Goal: Task Accomplishment & Management: Complete application form

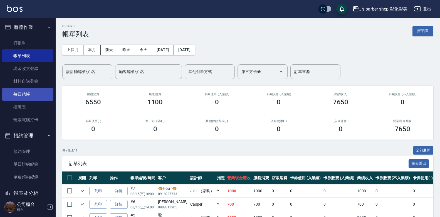
scroll to position [87, 0]
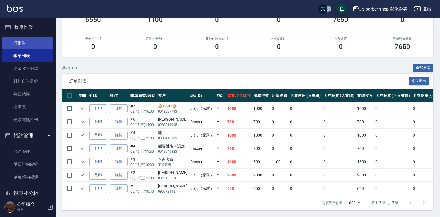
click at [25, 45] on link "打帳單" at bounding box center [27, 43] width 51 height 13
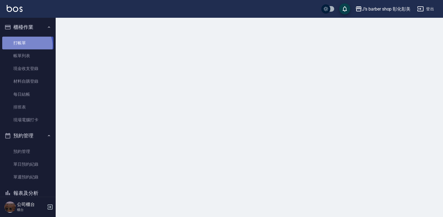
click at [25, 45] on link "打帳單" at bounding box center [27, 43] width 51 height 13
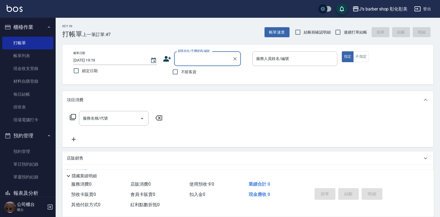
click at [97, 60] on input "[DATE] 19:19" at bounding box center [108, 60] width 71 height 9
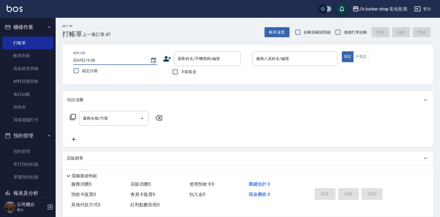
type input "[DATE] 16:00"
click at [176, 69] on input "不留客資" at bounding box center [175, 72] width 12 height 12
checkbox input "true"
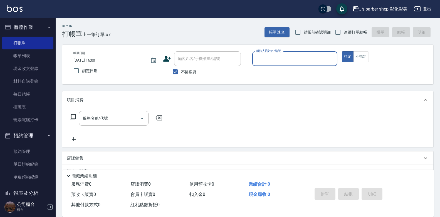
click at [284, 50] on div "帳單日期 [DATE] 16:00 鎖定日期 顧客姓名/手機號碼/編號 顧客姓名/手機號碼/編號 不留客資 服務人員姓名/編號 服務人員姓名/編號 指定 不指定" at bounding box center [247, 65] width 371 height 40
drag, startPoint x: 284, startPoint y: 50, endPoint x: 280, endPoint y: 58, distance: 9.1
click at [280, 58] on div "服務人員姓名/編號 服務人員姓名/編號" at bounding box center [294, 58] width 85 height 15
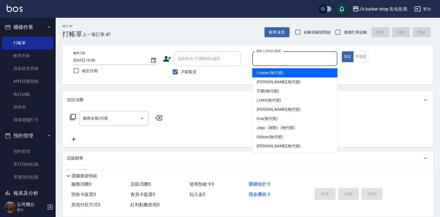
click at [278, 73] on span "Casper (無代號)" at bounding box center [270, 73] width 26 height 6
type input "Casper(無代號)"
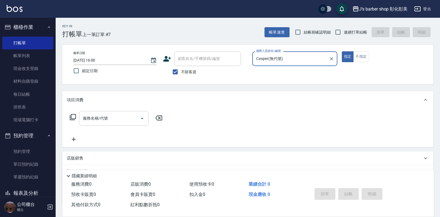
click at [134, 117] on input "服務名稱/代號" at bounding box center [109, 119] width 56 height 10
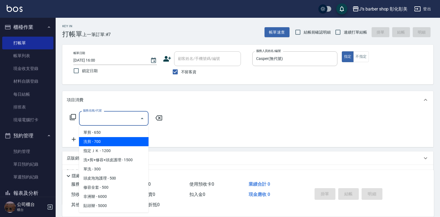
click at [110, 143] on span "洗剪 - 700" at bounding box center [114, 141] width 70 height 9
type input "洗剪(101)"
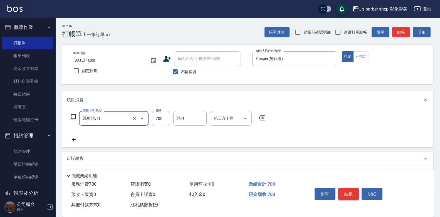
click at [349, 190] on button "結帳" at bounding box center [348, 195] width 21 height 12
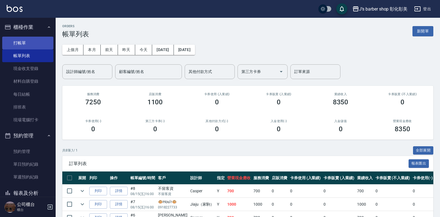
click at [25, 43] on link "打帳單" at bounding box center [27, 43] width 51 height 13
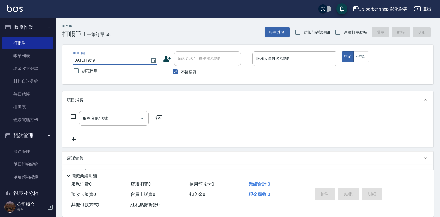
click at [99, 60] on input "[DATE] 19:19" at bounding box center [108, 60] width 71 height 9
click at [96, 60] on input "[DATE] 01:19" at bounding box center [108, 60] width 71 height 9
type input "[DATE] 17:19"
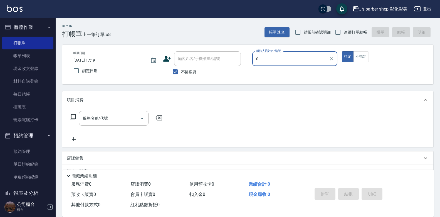
type input "0"
click at [101, 60] on input "[DATE] 17:19" at bounding box center [108, 60] width 71 height 9
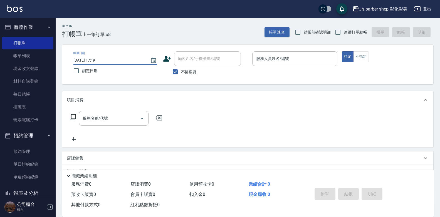
type input "[DATE] 17:00"
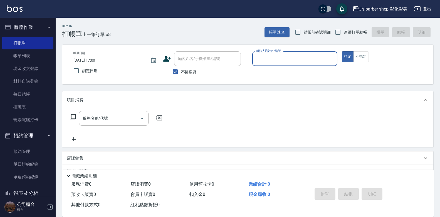
click at [257, 56] on input "服務人員姓名/編號" at bounding box center [295, 59] width 80 height 10
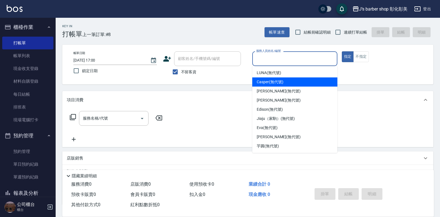
click at [282, 82] on span "Casper (無代號)" at bounding box center [270, 82] width 26 height 6
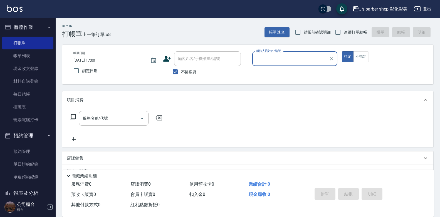
type input "Casper(無代號)"
click at [101, 124] on div "服務名稱/代號" at bounding box center [114, 118] width 70 height 15
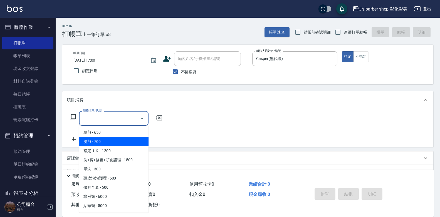
click at [110, 141] on span "洗剪 - 700" at bounding box center [114, 141] width 70 height 9
type input "洗剪(101)"
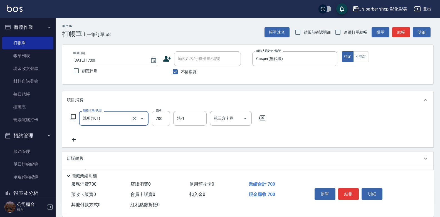
click at [156, 116] on input "700" at bounding box center [161, 118] width 18 height 15
type input "400"
click at [351, 193] on button "結帳" at bounding box center [348, 195] width 21 height 12
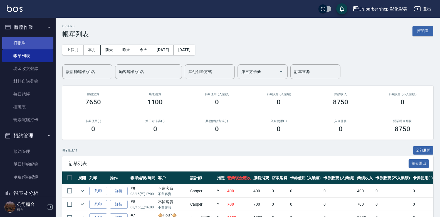
click at [26, 41] on link "打帳單" at bounding box center [27, 43] width 51 height 13
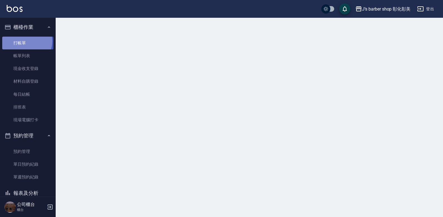
click at [26, 41] on link "打帳單" at bounding box center [27, 43] width 51 height 13
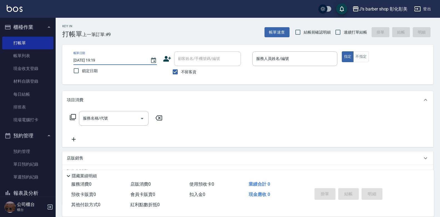
click at [96, 59] on input "[DATE] 19:19" at bounding box center [108, 60] width 71 height 9
type input "[DATE] 01:19"
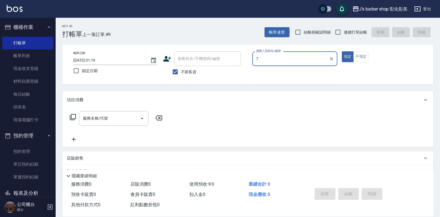
type input "7"
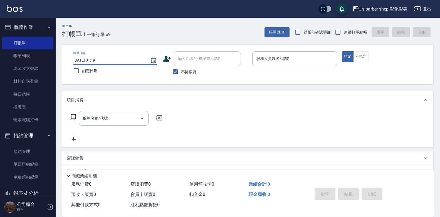
click at [98, 60] on input "[DATE] 01:19" at bounding box center [108, 60] width 71 height 9
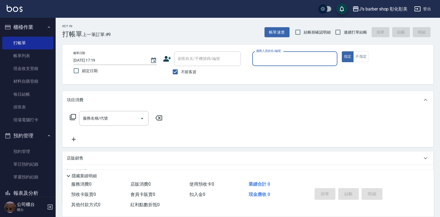
click at [104, 58] on input "[DATE] 17:19" at bounding box center [108, 60] width 71 height 9
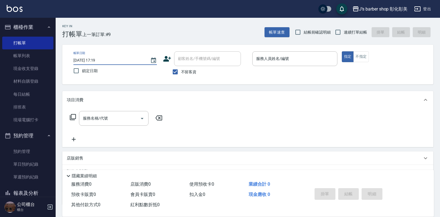
click at [103, 62] on input "[DATE] 17:19" at bounding box center [108, 60] width 71 height 9
type input "[DATE] 17:03"
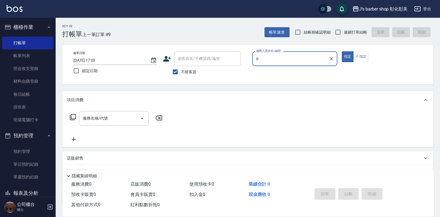
type input "0"
click at [103, 60] on input "[DATE] 17:03" at bounding box center [108, 60] width 71 height 9
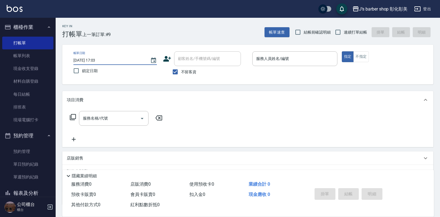
type input "[DATE] 17:30"
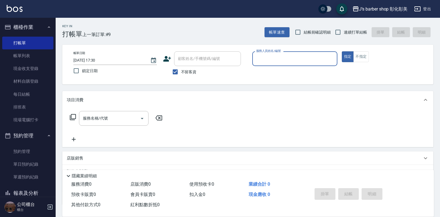
click at [273, 63] on input "服務人員姓名/編號" at bounding box center [295, 59] width 80 height 10
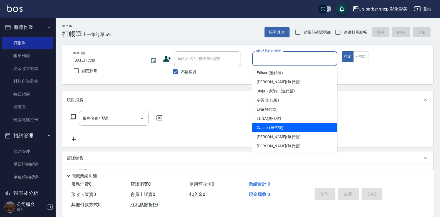
click at [288, 129] on div "Casper (無代號)" at bounding box center [294, 127] width 85 height 9
type input "Casper(無代號)"
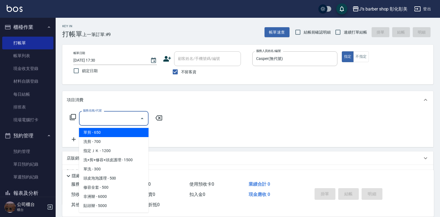
click at [119, 122] on input "服務名稱/代號" at bounding box center [109, 119] width 56 height 10
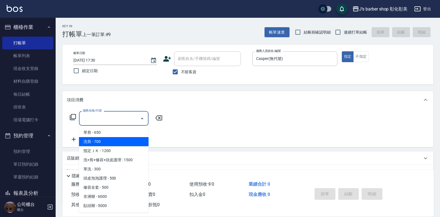
click at [121, 146] on span "洗剪 - 700" at bounding box center [114, 141] width 70 height 9
type input "洗剪(101)"
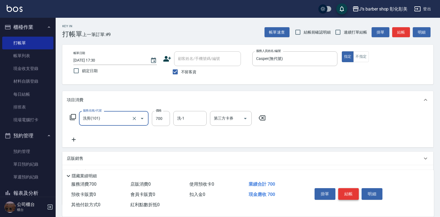
click at [350, 189] on button "結帳" at bounding box center [348, 195] width 21 height 12
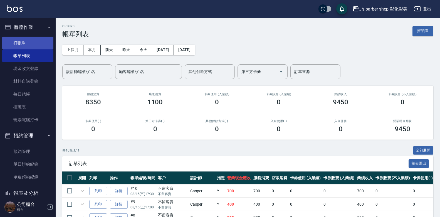
click at [26, 41] on link "打帳單" at bounding box center [27, 43] width 51 height 13
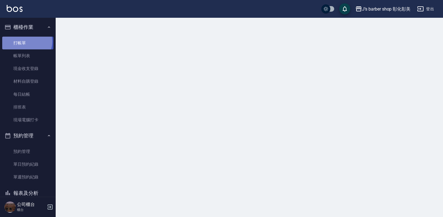
click at [26, 41] on link "打帳單" at bounding box center [27, 43] width 51 height 13
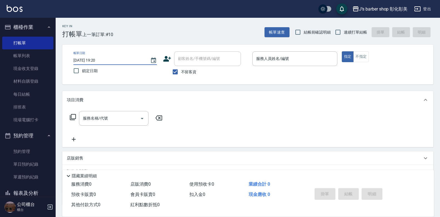
click at [98, 59] on input "[DATE] 19:20" at bounding box center [108, 60] width 71 height 9
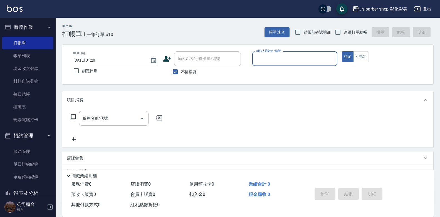
click at [98, 60] on input "[DATE] 01:20" at bounding box center [108, 60] width 71 height 9
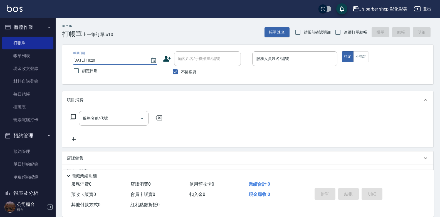
click at [102, 60] on input "[DATE] 18:20" at bounding box center [108, 60] width 71 height 9
type input "[DATE] 18:03"
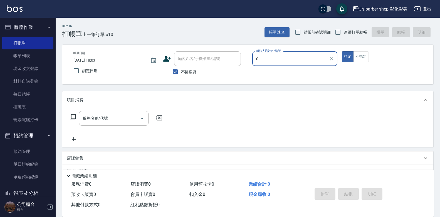
type input "0"
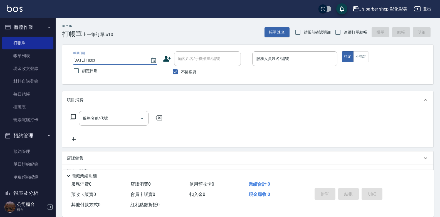
click at [103, 60] on input "[DATE] 18:03" at bounding box center [108, 60] width 71 height 9
click at [104, 60] on input "[DATE] 18:00" at bounding box center [108, 60] width 71 height 9
click at [103, 60] on input "[DATE] 18:00" at bounding box center [108, 60] width 71 height 9
type input "[DATE] 18:03"
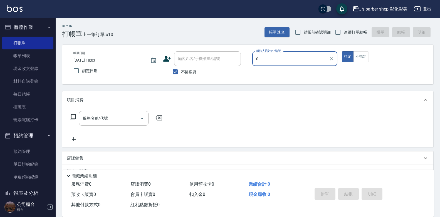
type input "0"
click at [103, 60] on input "[DATE] 18:03" at bounding box center [108, 60] width 71 height 9
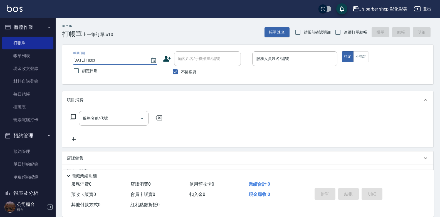
type input "[DATE] 18:30"
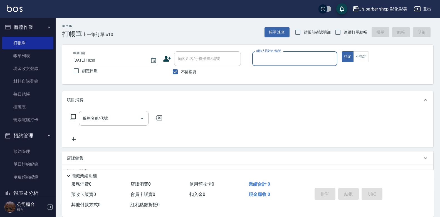
click at [266, 59] on input "服務人員姓名/編號" at bounding box center [295, 59] width 80 height 10
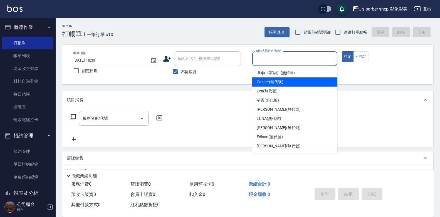
click at [273, 81] on span "Casper (無代號)" at bounding box center [270, 82] width 26 height 6
type input "Casper(無代號)"
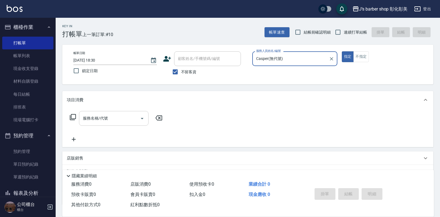
click at [118, 117] on input "服務名稱/代號" at bounding box center [109, 119] width 56 height 10
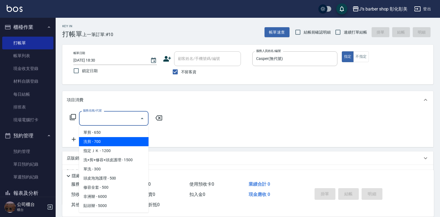
click at [116, 145] on span "洗剪 - 700" at bounding box center [114, 141] width 70 height 9
type input "洗剪(101)"
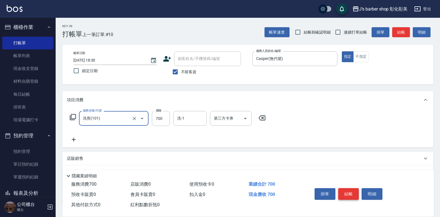
click at [350, 193] on button "結帳" at bounding box center [348, 195] width 21 height 12
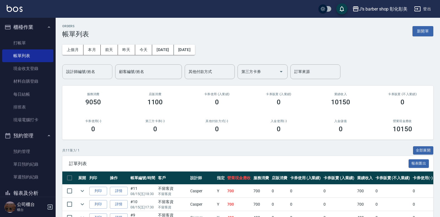
click at [90, 75] on div "設計師編號/姓名 設計師編號/姓名" at bounding box center [87, 72] width 50 height 15
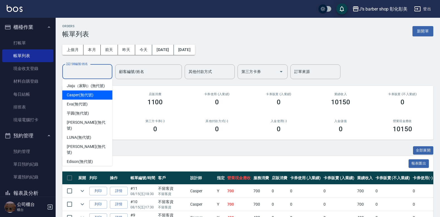
click at [88, 94] on span "Casper (無代號)" at bounding box center [80, 95] width 26 height 6
type input "Casper(無代號)"
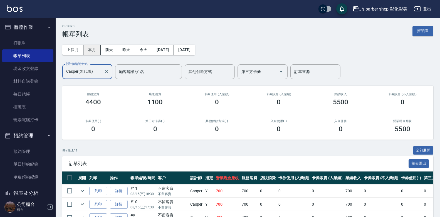
click at [90, 48] on button "本月" at bounding box center [91, 50] width 17 height 10
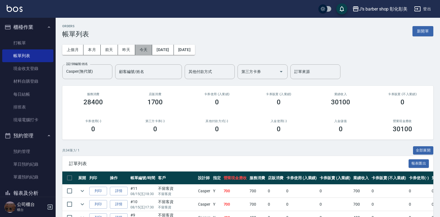
click at [146, 50] on button "今天" at bounding box center [143, 50] width 17 height 10
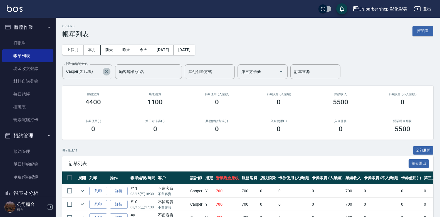
click at [108, 73] on icon "Clear" at bounding box center [106, 71] width 3 height 3
click at [101, 73] on input "設計師編號/姓名" at bounding box center [83, 72] width 37 height 10
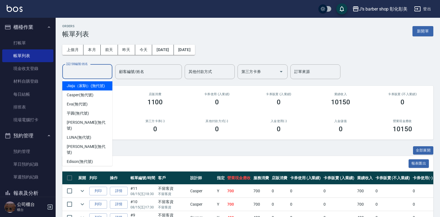
click at [176, 98] on div "1100" at bounding box center [155, 102] width 48 height 8
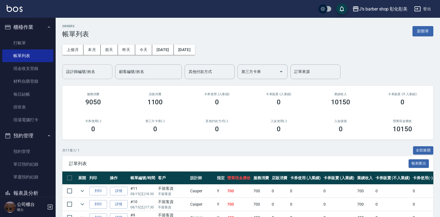
click at [94, 74] on input "設計師編號/姓名" at bounding box center [87, 72] width 45 height 10
click at [24, 42] on link "打帳單" at bounding box center [27, 43] width 51 height 13
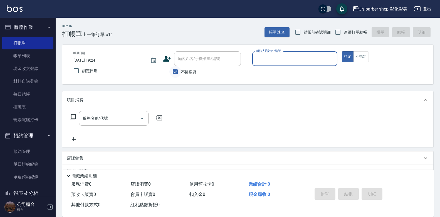
click at [177, 71] on input "不留客資" at bounding box center [175, 72] width 12 height 12
checkbox input "false"
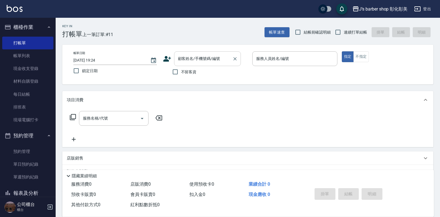
click at [196, 60] on input "顧客姓名/手機號碼/編號" at bounding box center [203, 59] width 53 height 10
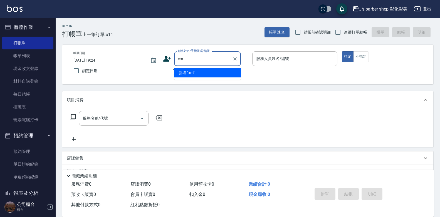
type input "x"
click at [188, 73] on li "[PERSON_NAME]/0931663155/null" at bounding box center [207, 72] width 67 height 9
type input "[PERSON_NAME]/0931663155/null"
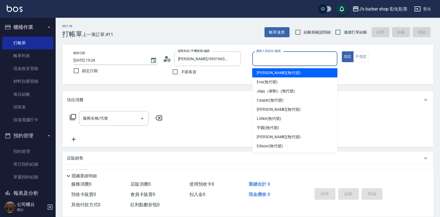
click at [262, 56] on input "服務人員姓名/編號" at bounding box center [295, 59] width 80 height 10
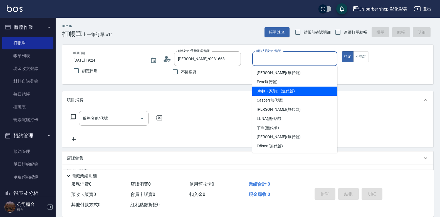
click at [267, 90] on span "Jiaju（家駒） (無代號)" at bounding box center [276, 91] width 38 height 6
type input "Jiaju（家駒）(無代號)"
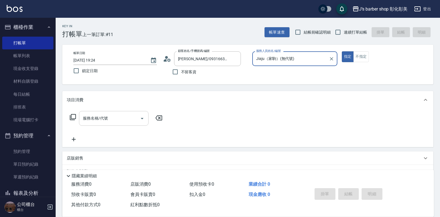
click at [135, 122] on input "服務名稱/代號" at bounding box center [109, 119] width 56 height 10
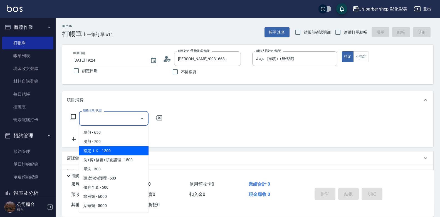
click at [107, 149] on span "指定ＪＫ - 1200" at bounding box center [114, 151] width 70 height 9
type input "指定ＪＫ(102)"
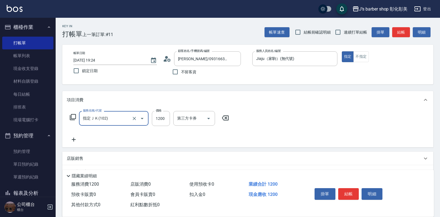
click at [107, 149] on div "項目消費 服務名稱/代號 指定ＪＫ(102) 服務名稱/代號 價格 1200 價格 第三方卡券 第三方卡券 店販銷售 服務人員姓名/編號 服務人員姓名/編號 …" at bounding box center [247, 155] width 371 height 128
click at [184, 120] on input "互助洗-1" at bounding box center [190, 119] width 28 height 10
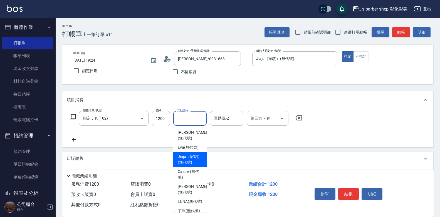
click at [189, 163] on span "Jiaju（家駒） (無代號)" at bounding box center [190, 160] width 24 height 12
type input "Jiaju（家駒）(無代號)"
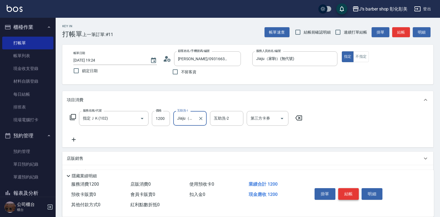
click at [352, 192] on button "結帳" at bounding box center [348, 195] width 21 height 12
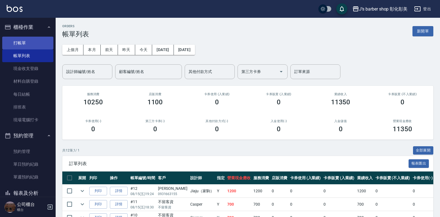
click at [20, 45] on link "打帳單" at bounding box center [27, 43] width 51 height 13
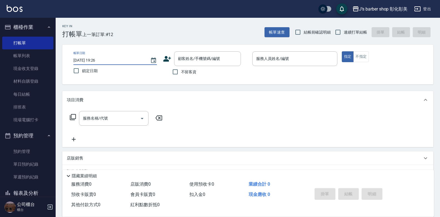
click at [98, 62] on input "[DATE] 19:26" at bounding box center [108, 60] width 71 height 9
type input "[DATE] 17:00"
click at [179, 57] on input "顧客姓名/手機號碼/編號" at bounding box center [203, 59] width 53 height 10
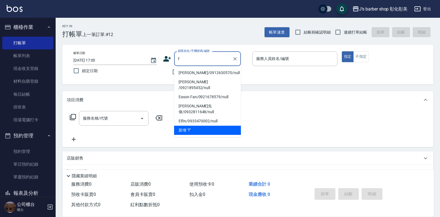
click at [192, 72] on li "[PERSON_NAME]/0912630570/null" at bounding box center [207, 72] width 67 height 9
type input "[PERSON_NAME]/0912630570/null"
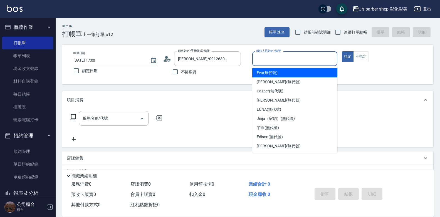
click at [258, 61] on input "服務人員姓名/編號" at bounding box center [295, 59] width 80 height 10
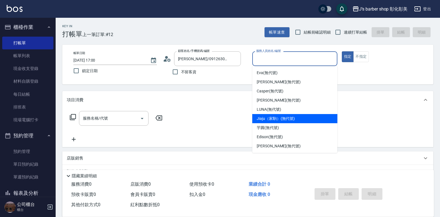
click at [270, 120] on span "Jiaju（家駒） (無代號)" at bounding box center [276, 119] width 38 height 6
type input "Jiaju（家駒）(無代號)"
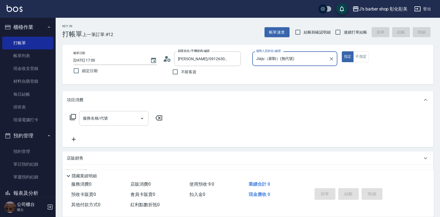
click at [108, 122] on input "服務名稱/代號" at bounding box center [109, 119] width 56 height 10
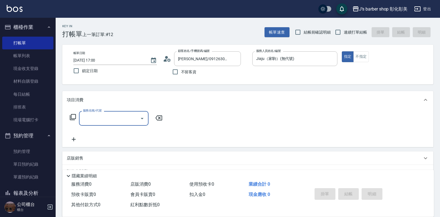
click at [108, 122] on input "服務名稱/代號" at bounding box center [109, 119] width 56 height 10
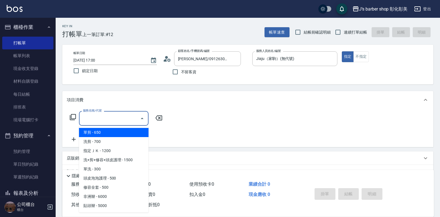
click at [108, 122] on input "服務名稱/代號" at bounding box center [109, 119] width 56 height 10
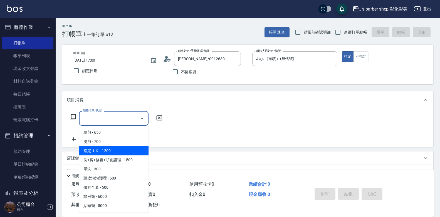
click at [112, 148] on span "指定ＪＫ - 1200" at bounding box center [114, 151] width 70 height 9
type input "指定ＪＫ(102)"
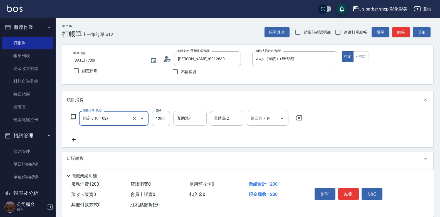
click at [196, 119] on input "互助洗-1" at bounding box center [190, 119] width 28 height 10
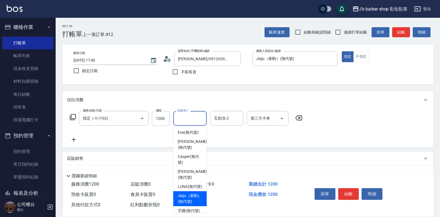
click at [189, 202] on span "Jiaju（家駒） (無代號)" at bounding box center [190, 199] width 24 height 12
type input "Jiaju（家駒）(無代號)"
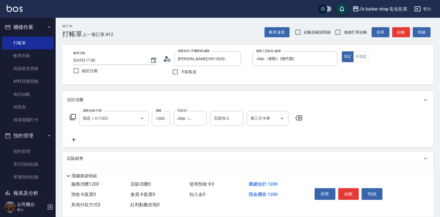
click at [74, 140] on icon at bounding box center [74, 140] width 4 height 4
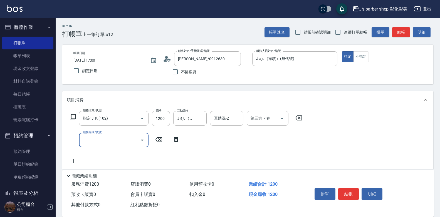
click at [93, 134] on label "服務名稱/代號" at bounding box center [92, 132] width 19 height 4
click at [93, 135] on input "服務名稱/代號" at bounding box center [109, 140] width 56 height 10
click at [94, 140] on input "服務名稱/代號" at bounding box center [109, 140] width 56 height 10
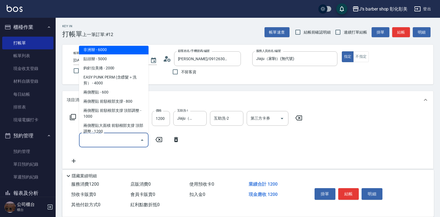
scroll to position [83, 0]
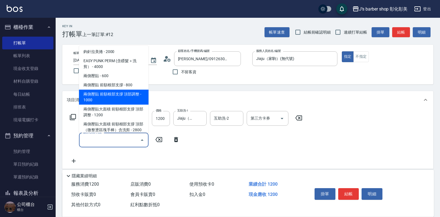
click at [95, 96] on span "兩側壓貼 前額根部支撐 頂部調整 - 1000" at bounding box center [114, 97] width 70 height 15
type input "兩側壓貼 前額根部支撐 頂部調整(Gp2)"
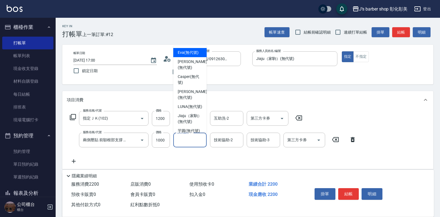
click at [184, 142] on input "技術協助-1" at bounding box center [190, 140] width 28 height 10
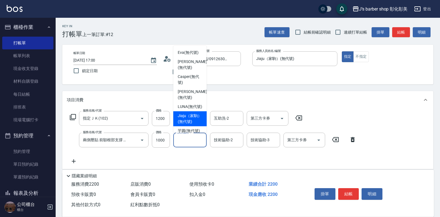
click at [181, 123] on span "Jiaju（家駒） (無代號)" at bounding box center [190, 119] width 24 height 12
type input "Jiaju（家駒）(無代號)"
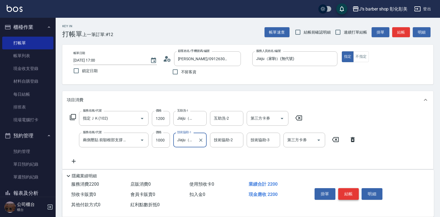
click at [349, 191] on button "結帳" at bounding box center [348, 195] width 21 height 12
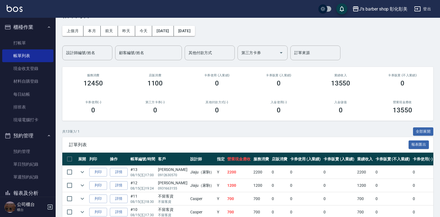
scroll to position [28, 0]
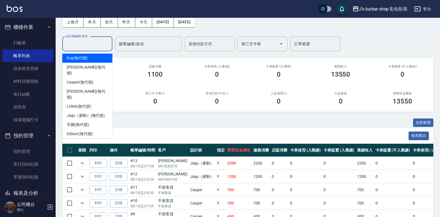
click at [71, 42] on input "設計師編號/姓名" at bounding box center [87, 44] width 45 height 10
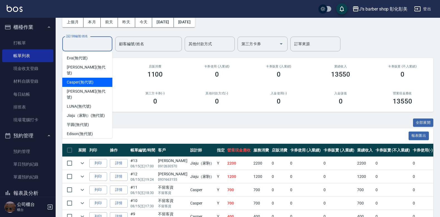
click at [78, 80] on span "Casper (無代號)" at bounding box center [80, 83] width 26 height 6
type input "Casper(無代號)"
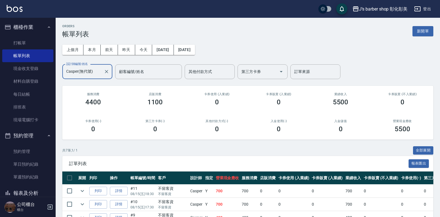
click at [106, 71] on icon "Clear" at bounding box center [107, 72] width 6 height 6
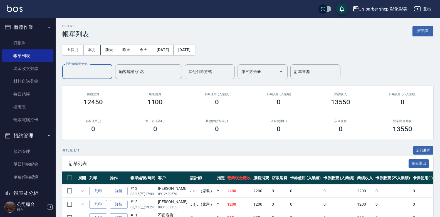
click at [80, 75] on input "設計師編號/姓名" at bounding box center [87, 72] width 45 height 10
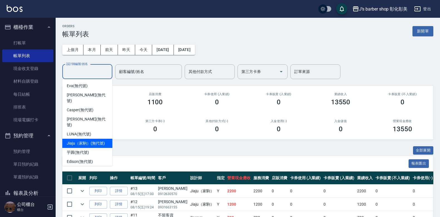
click at [89, 141] on span "Jiaju（家駒） (無代號)" at bounding box center [86, 144] width 38 height 6
type input "Jiaju（家駒）(無代號)"
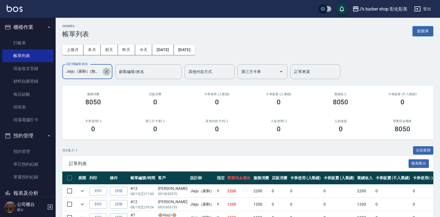
click at [106, 73] on icon "Clear" at bounding box center [107, 72] width 6 height 6
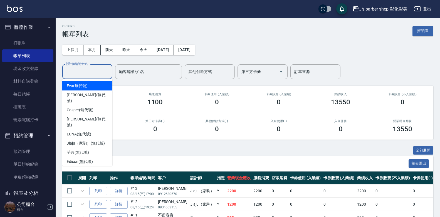
click at [88, 73] on input "設計師編號/姓名" at bounding box center [87, 72] width 45 height 10
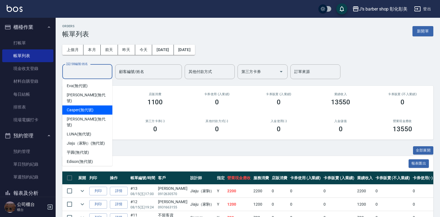
click at [73, 107] on span "Casper (無代號)" at bounding box center [80, 110] width 26 height 6
type input "Casper(無代號)"
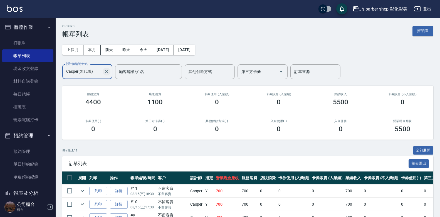
click at [107, 71] on icon "Clear" at bounding box center [106, 71] width 3 height 3
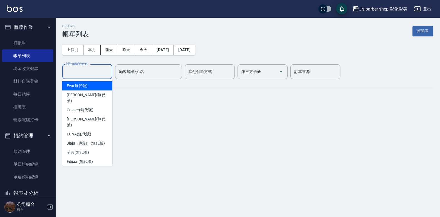
click at [107, 71] on input "設計師編號/姓名" at bounding box center [87, 72] width 45 height 10
